Goal: Book appointment/travel/reservation

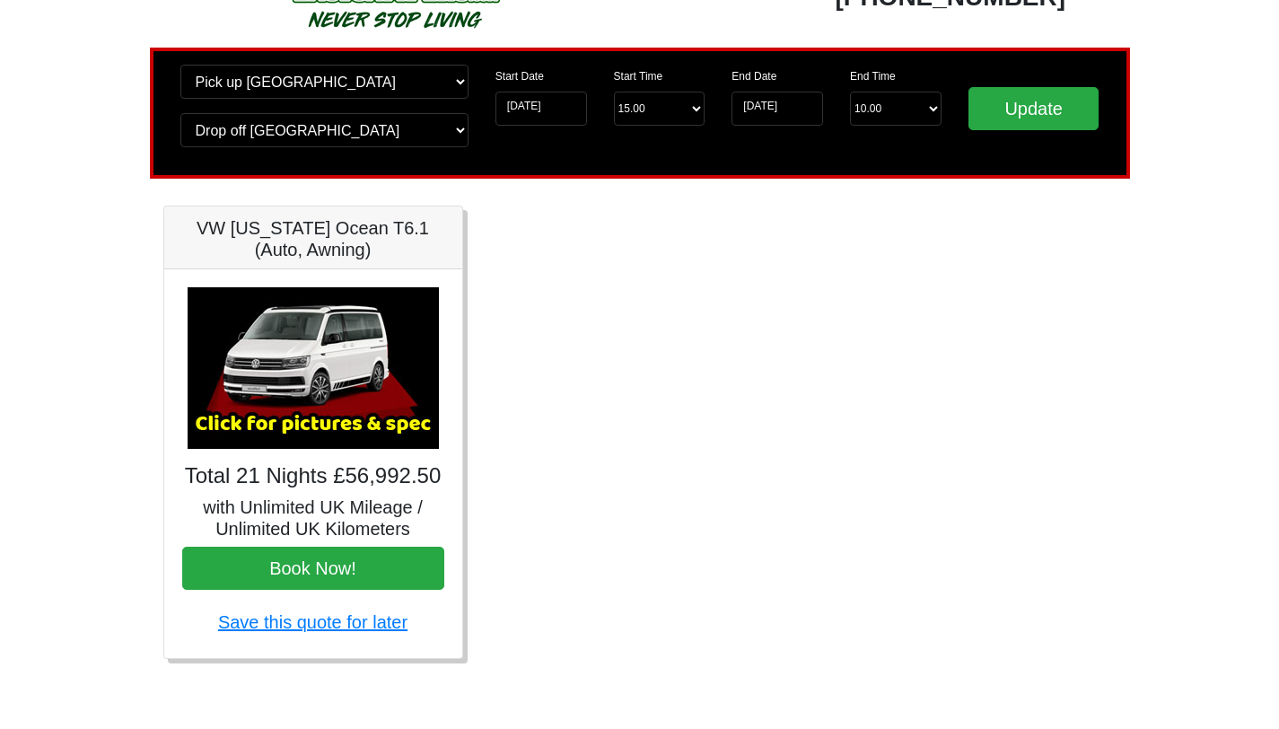
scroll to position [116, 0]
click at [812, 92] on input "01-08-2026" at bounding box center [777, 109] width 92 height 34
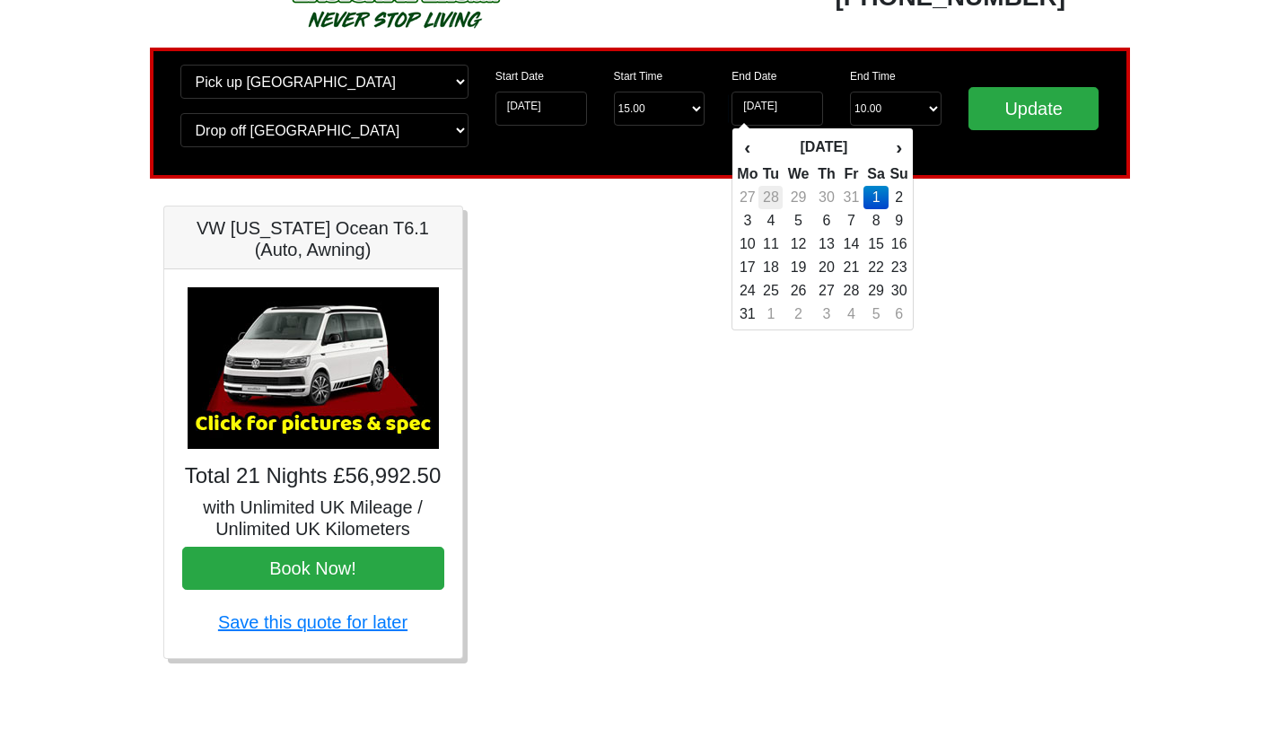
click at [770, 186] on td "28" at bounding box center [770, 197] width 24 height 23
type input "[DATE]"
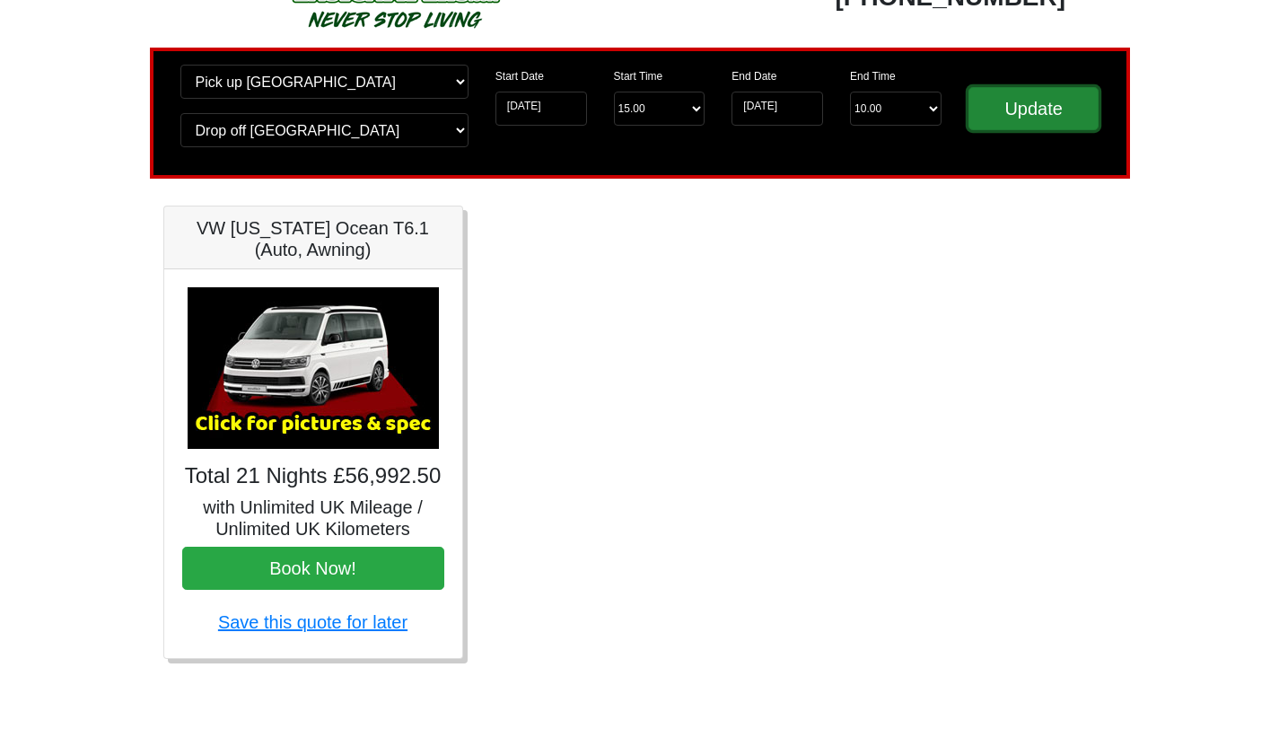
click at [1021, 87] on input "Update" at bounding box center [1033, 108] width 131 height 43
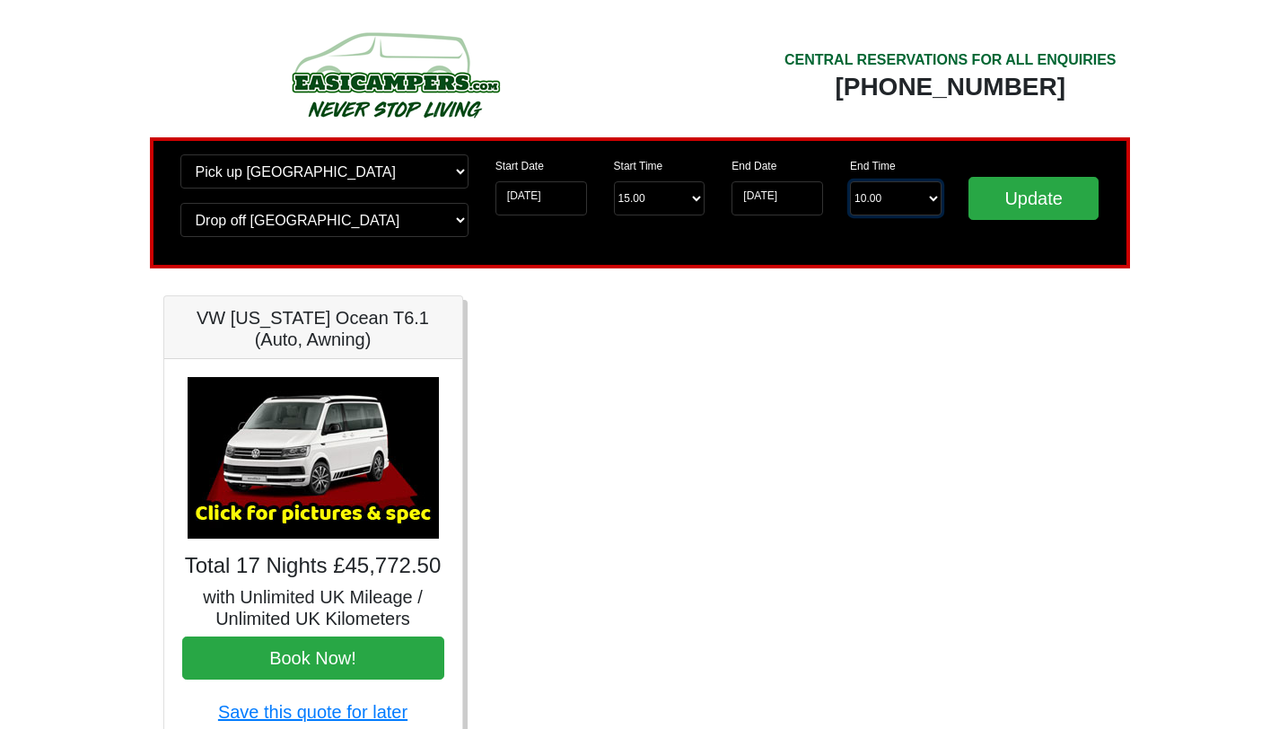
click at [927, 205] on select "End Time 10.00 -------- 08.00 am 09.00 am 10.00 am 11.00 am ([DATE] Only)" at bounding box center [896, 198] width 92 height 34
click at [1012, 199] on input "Update" at bounding box center [1033, 198] width 131 height 43
